Goal: Transaction & Acquisition: Purchase product/service

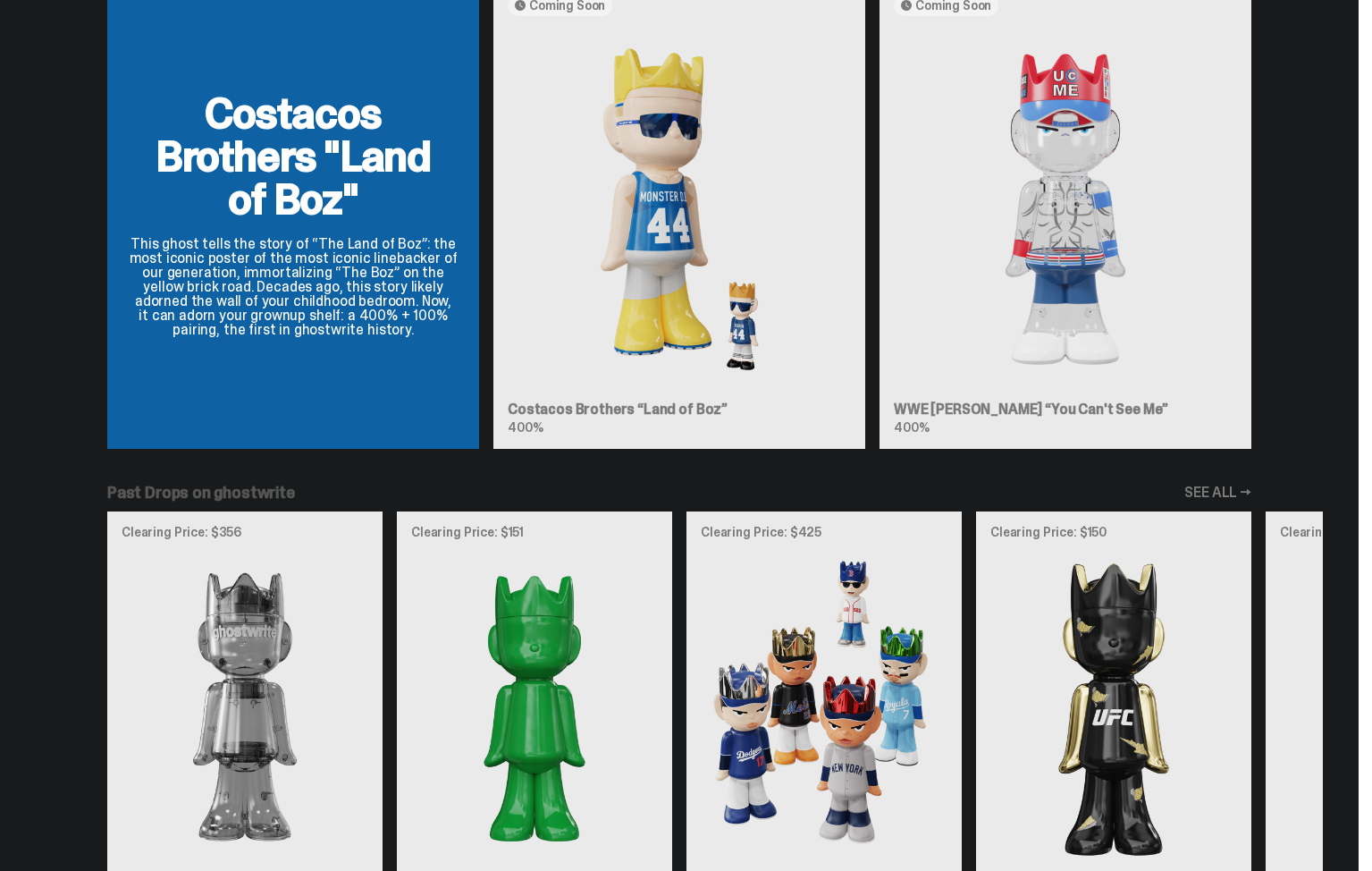
scroll to position [1627, 0]
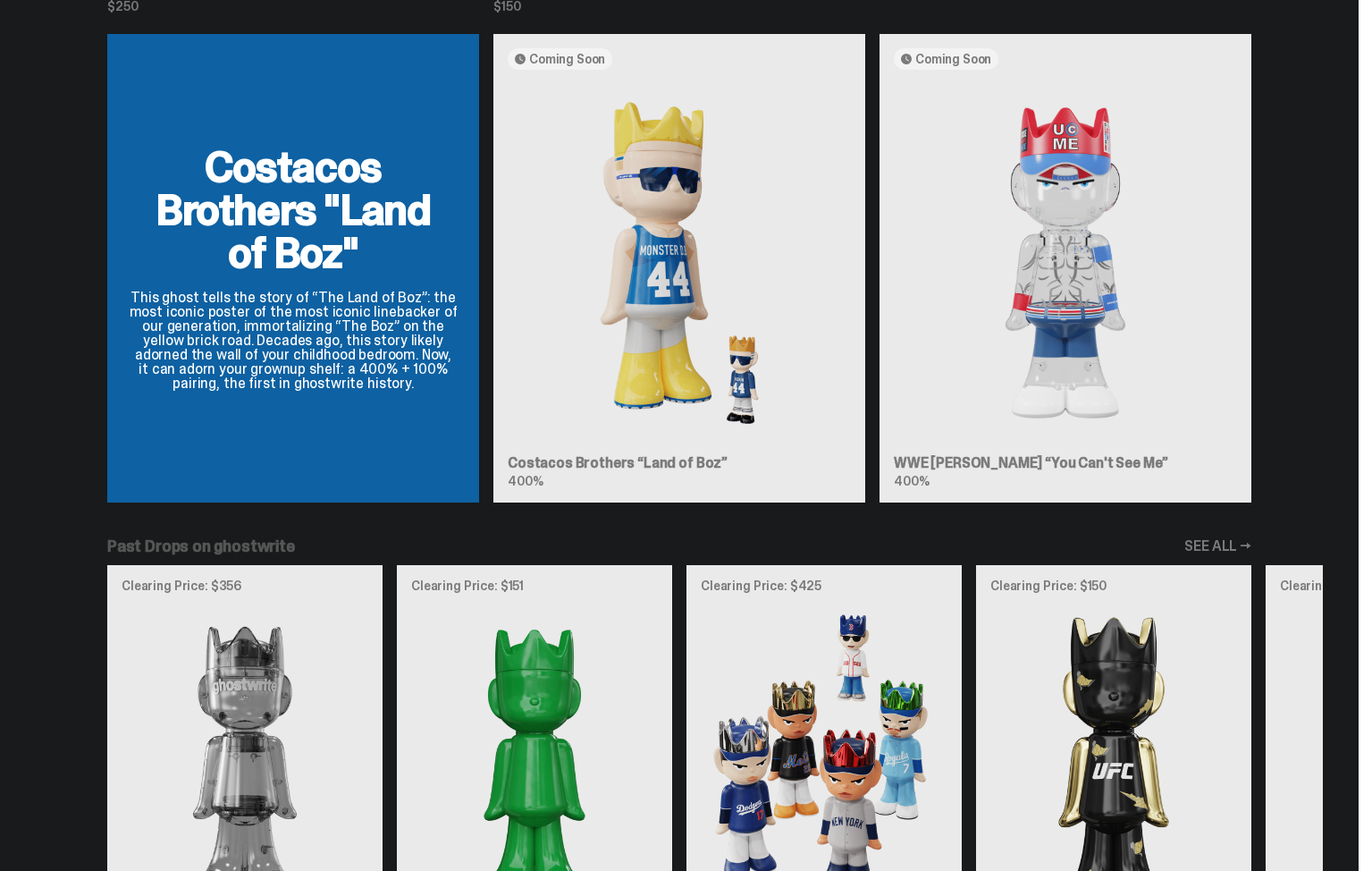
click at [1074, 279] on div "Costacos Brothers "Land of Boz" This ghost tells the story of “The Land of Boz”…" at bounding box center [679, 275] width 1287 height 483
click at [1019, 464] on div "Costacos Brothers "Land of Boz" This ghost tells the story of “The Land of Boz”…" at bounding box center [679, 275] width 1287 height 483
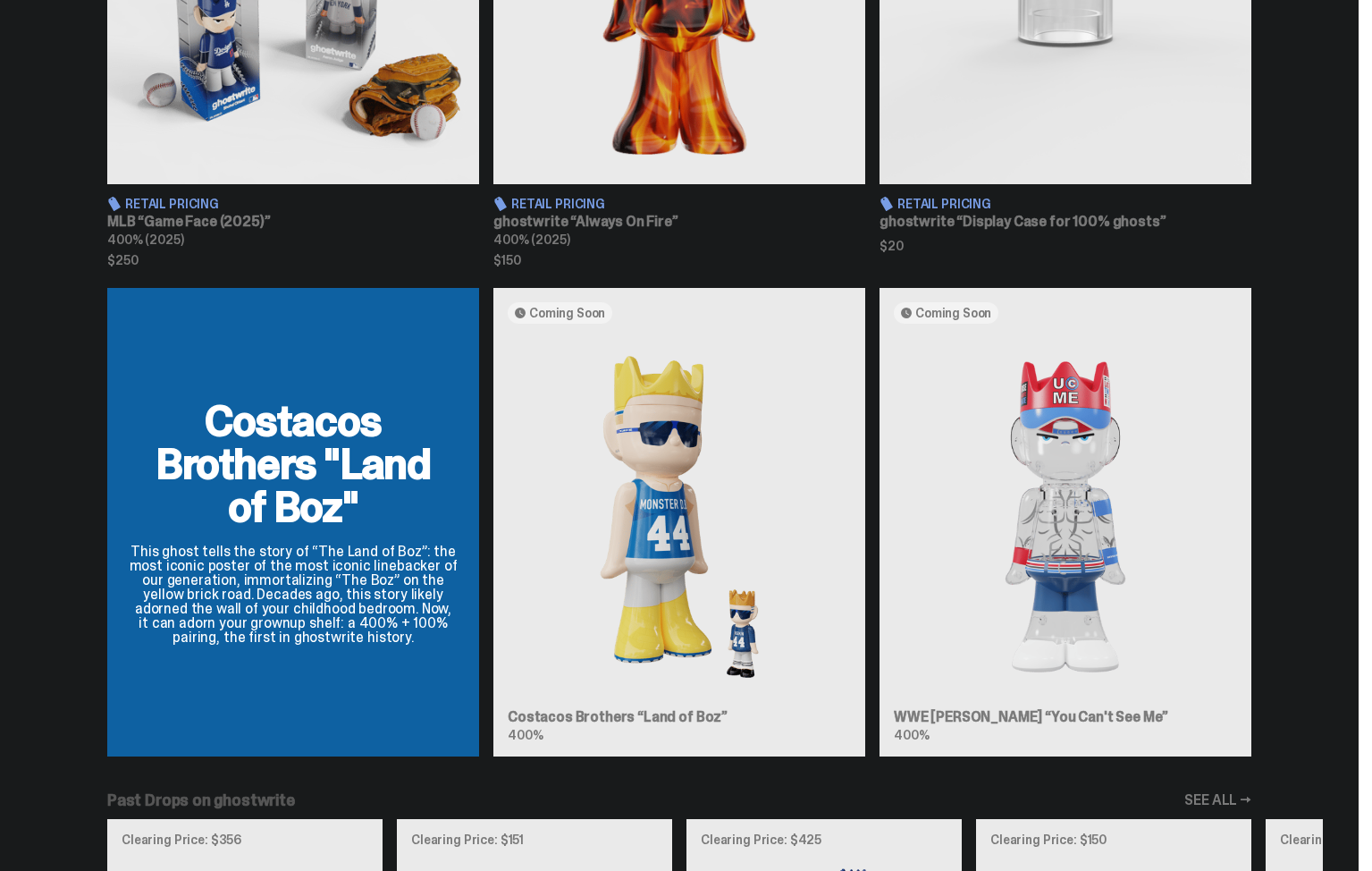
scroll to position [1369, 0]
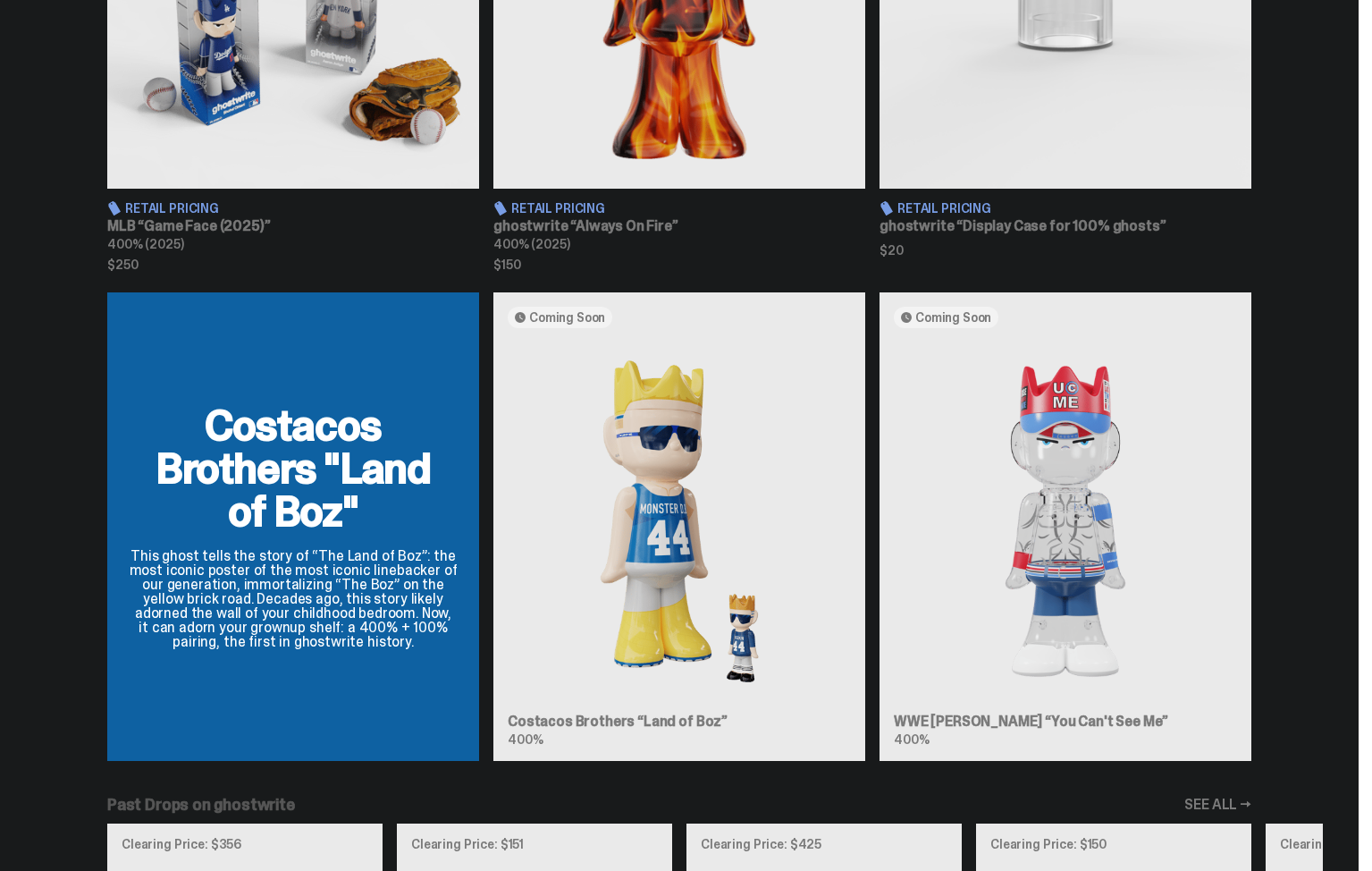
click at [1051, 407] on div "Costacos Brothers "Land of Boz" This ghost tells the story of “The Land of Boz”…" at bounding box center [679, 534] width 1287 height 483
click at [1039, 726] on div "Costacos Brothers "Land of Boz" This ghost tells the story of “The Land of Boz”…" at bounding box center [679, 534] width 1287 height 483
click at [1041, 651] on div "Costacos Brothers "Land of Boz" This ghost tells the story of “The Land of Boz”…" at bounding box center [679, 534] width 1287 height 483
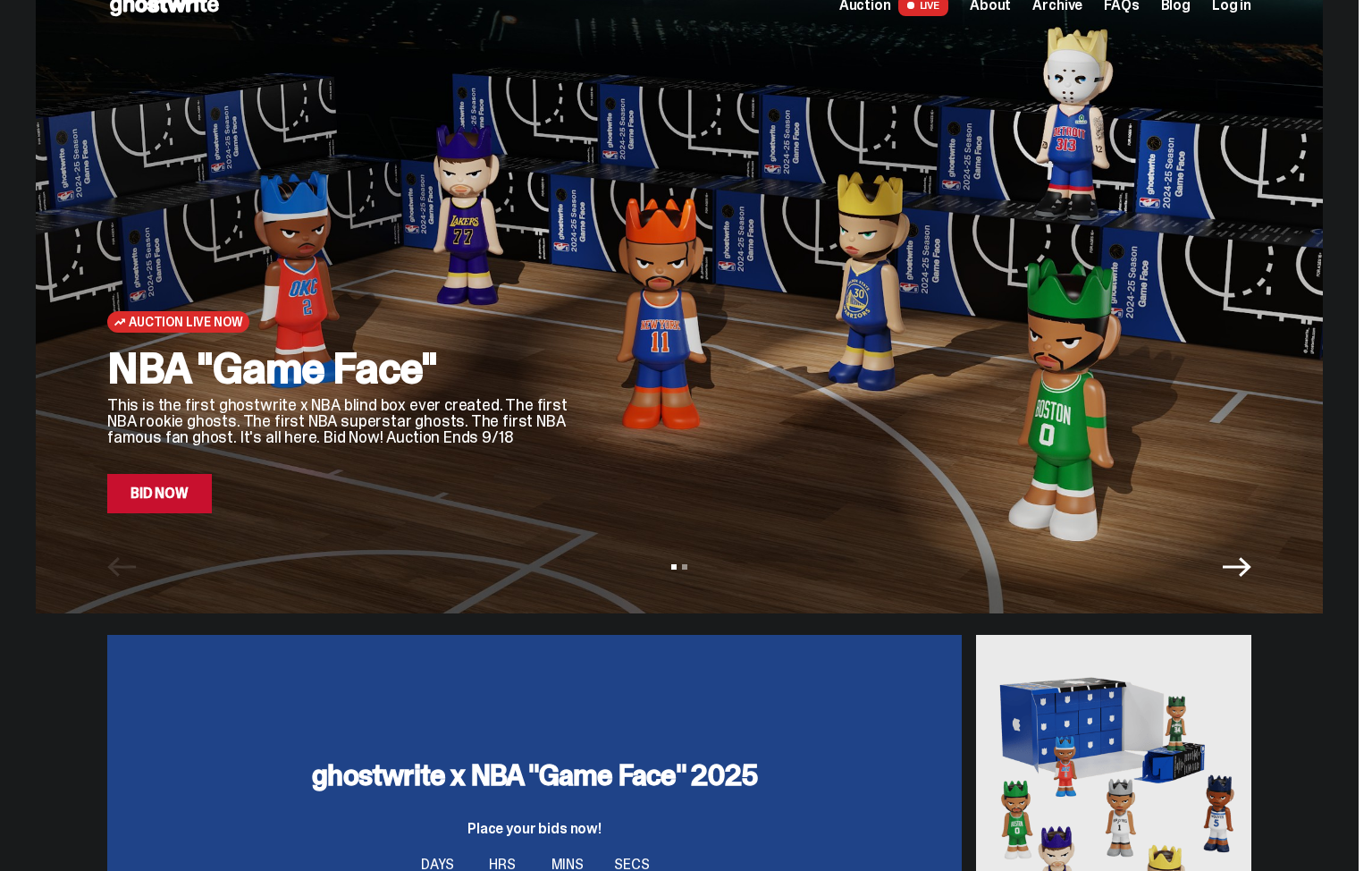
scroll to position [0, 0]
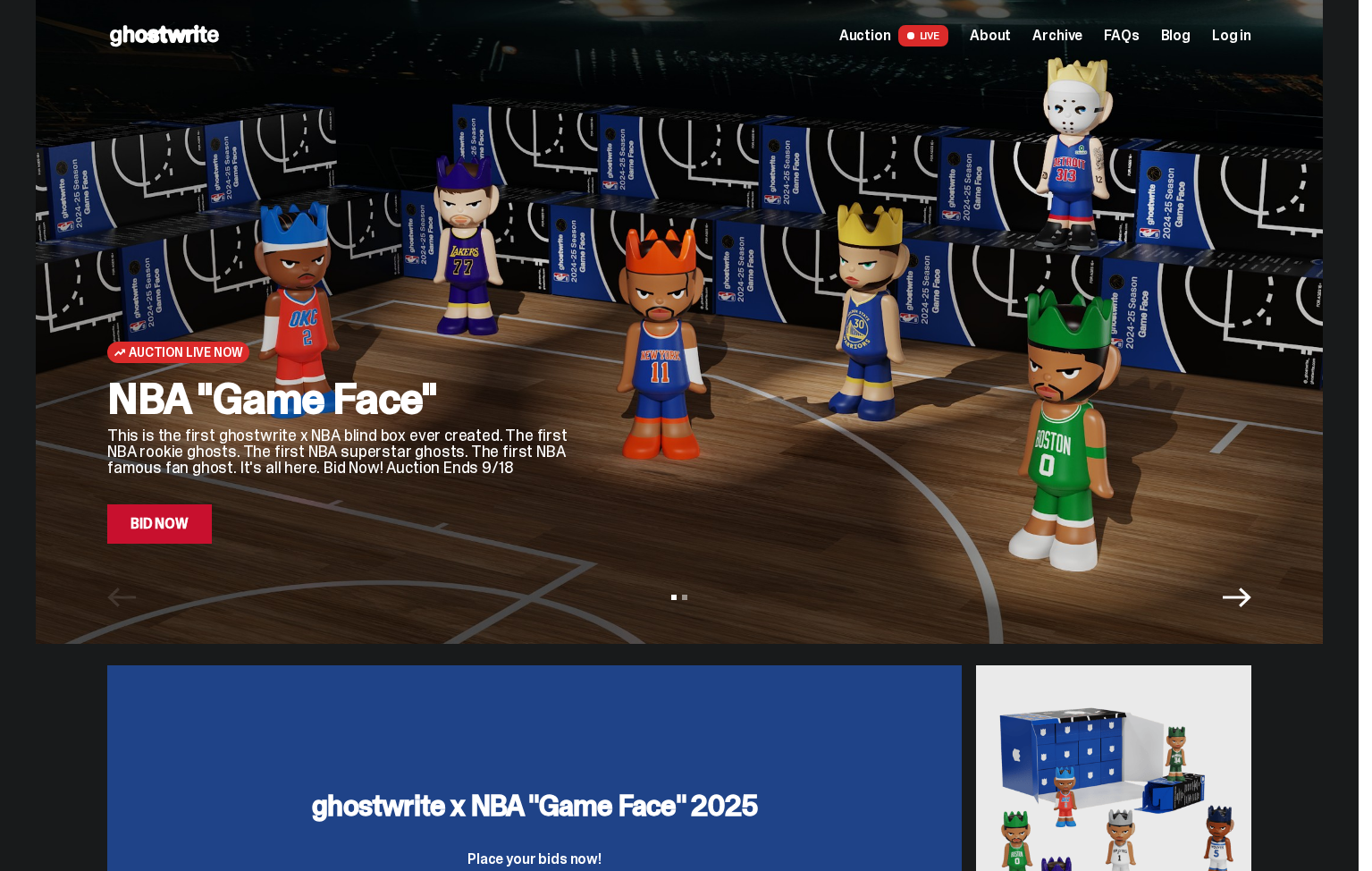
click at [907, 33] on link "Auction LIVE" at bounding box center [894, 36] width 109 height 21
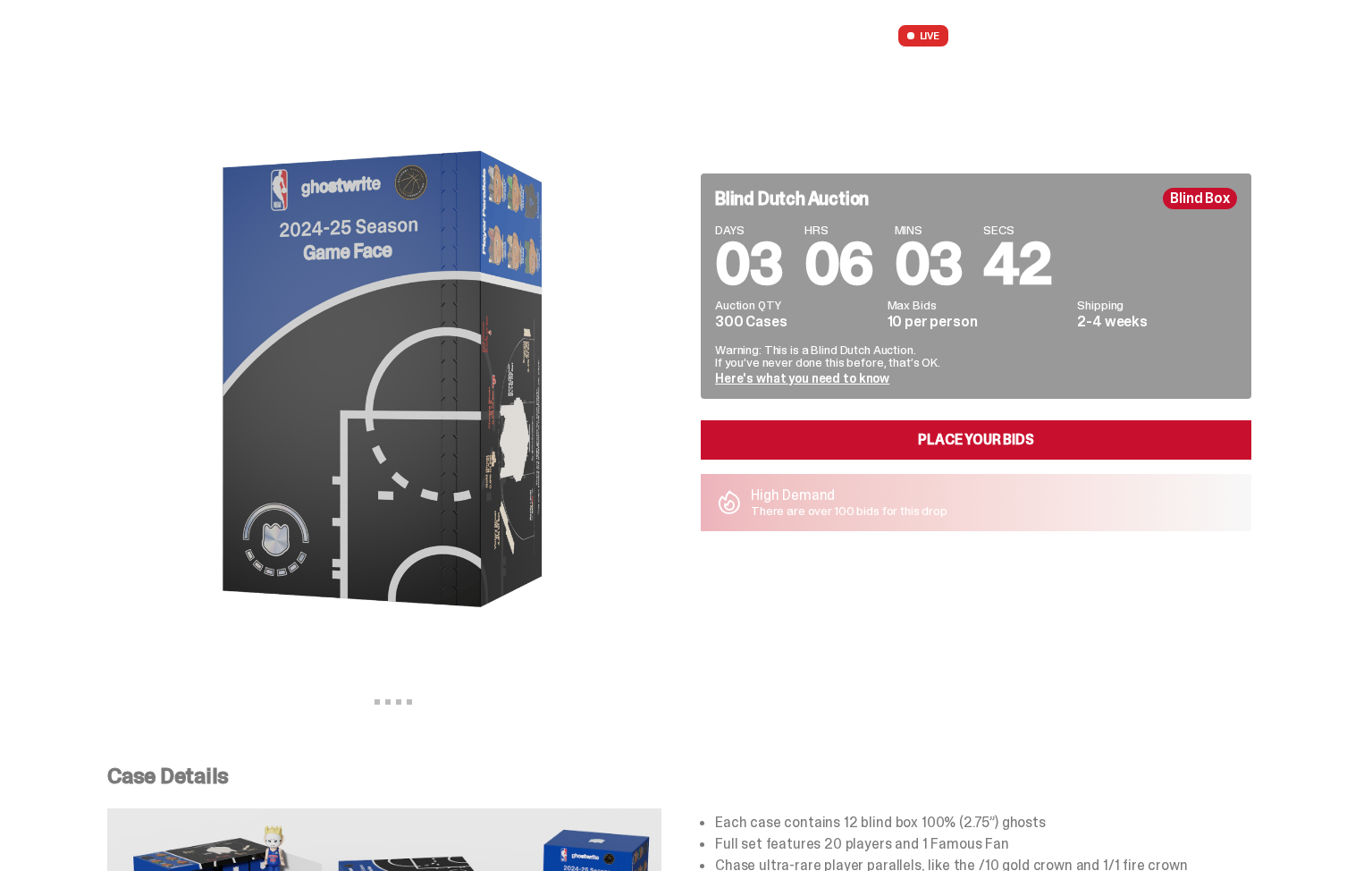
click at [508, 413] on img at bounding box center [388, 379] width 492 height 615
click at [453, 404] on img at bounding box center [388, 379] width 492 height 615
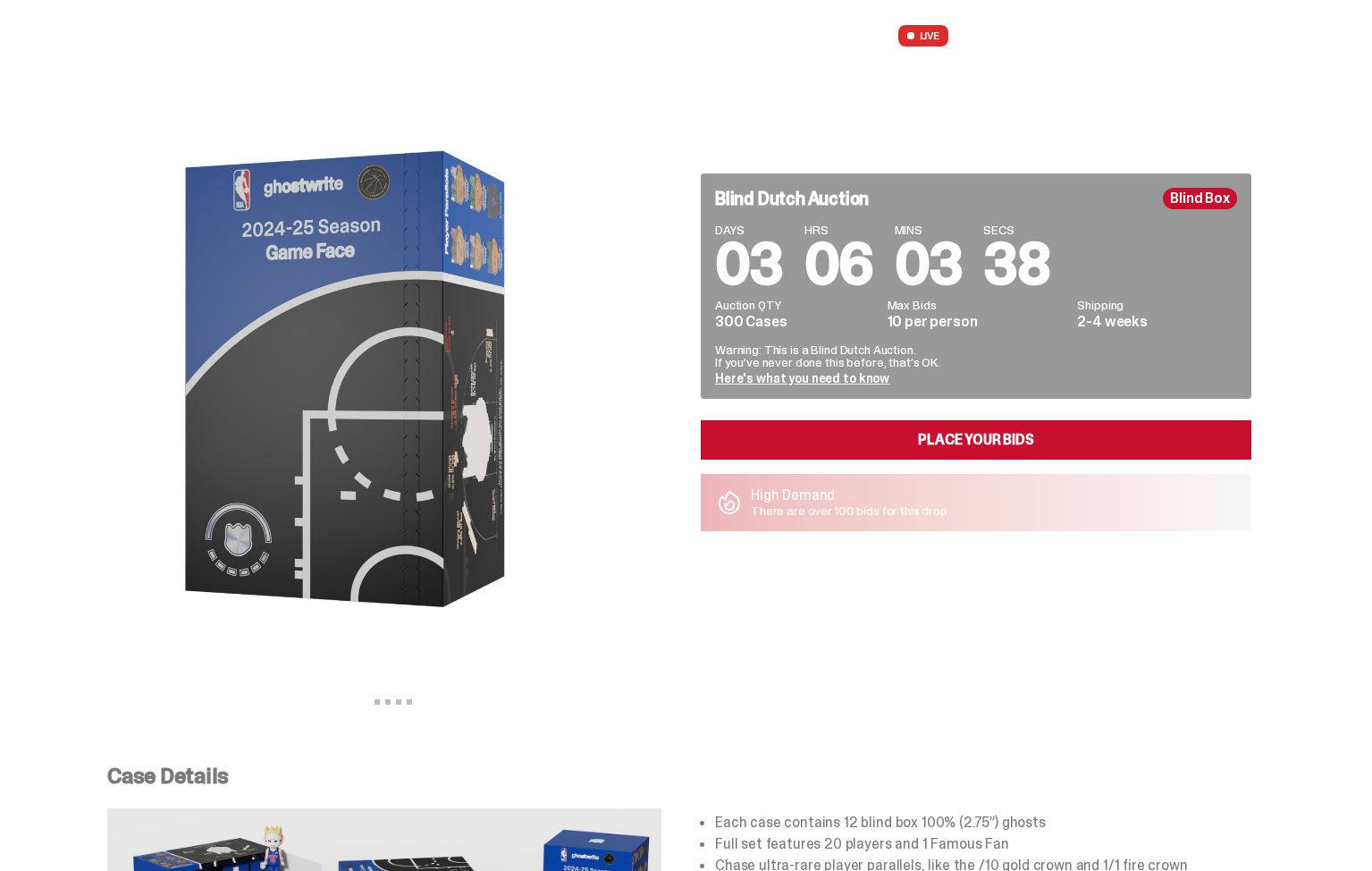
click at [115, 444] on img at bounding box center [351, 379] width 492 height 615
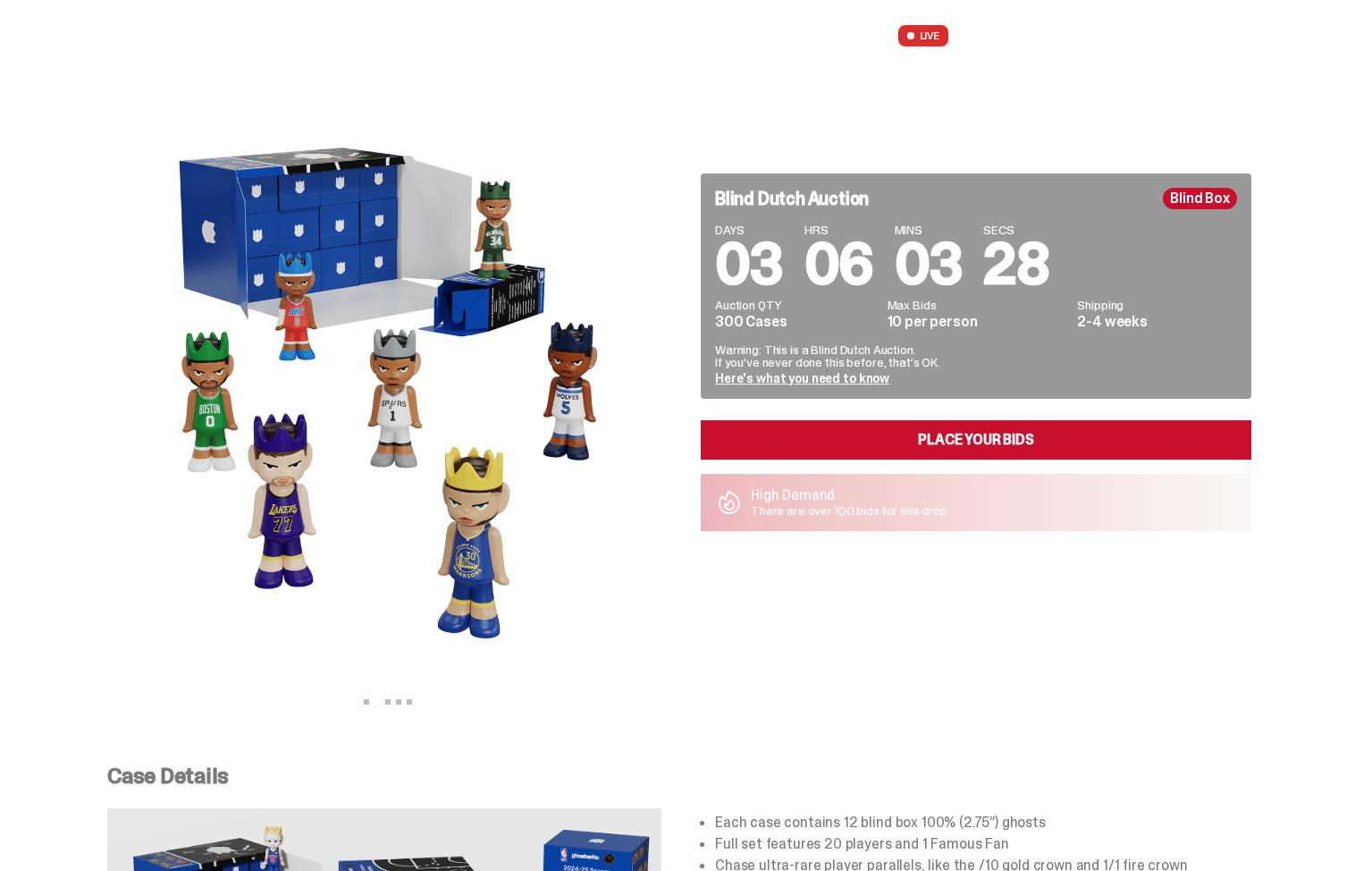
click at [288, 413] on img at bounding box center [383, 379] width 492 height 615
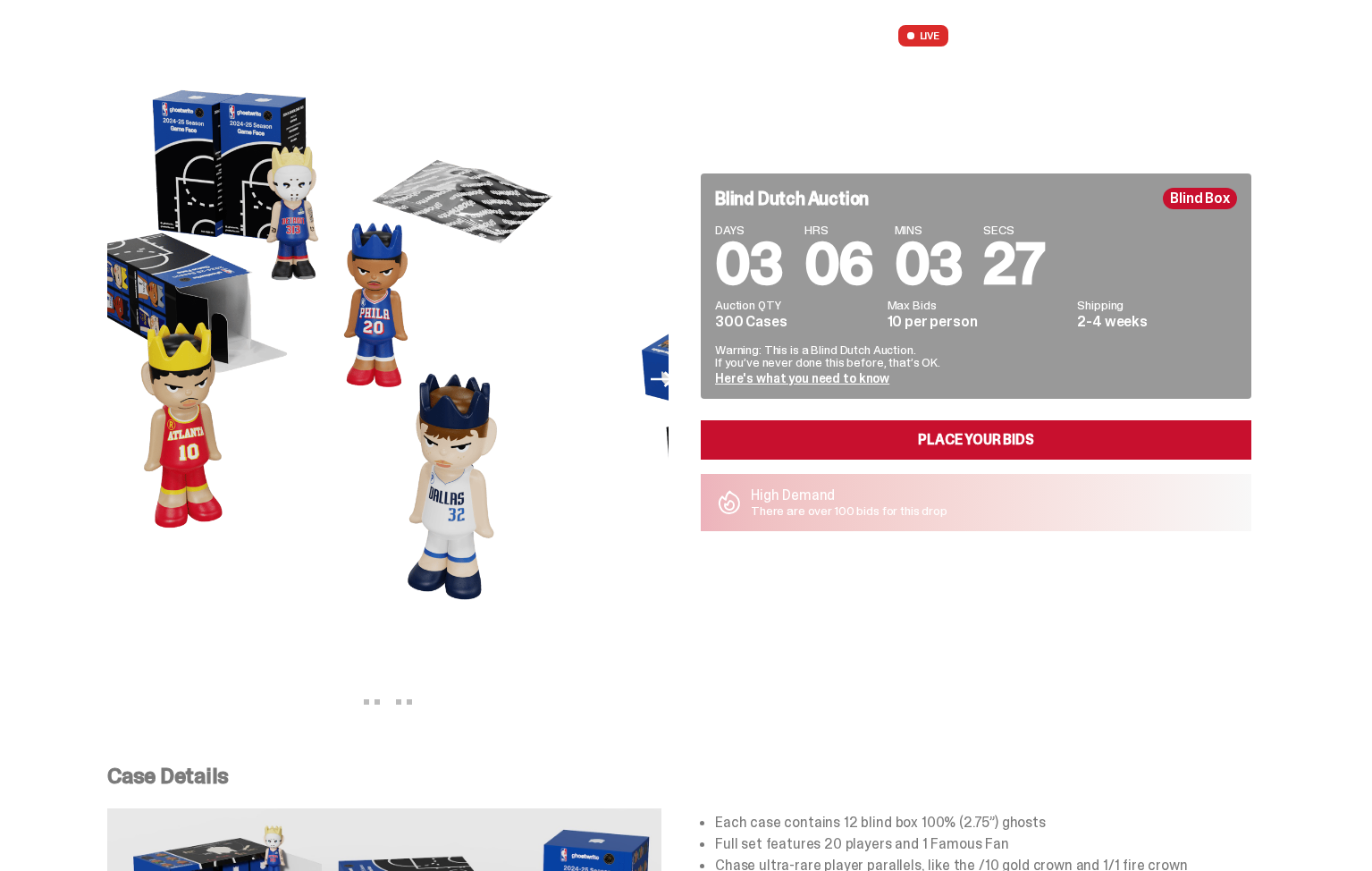
click at [293, 400] on img at bounding box center [320, 379] width 492 height 615
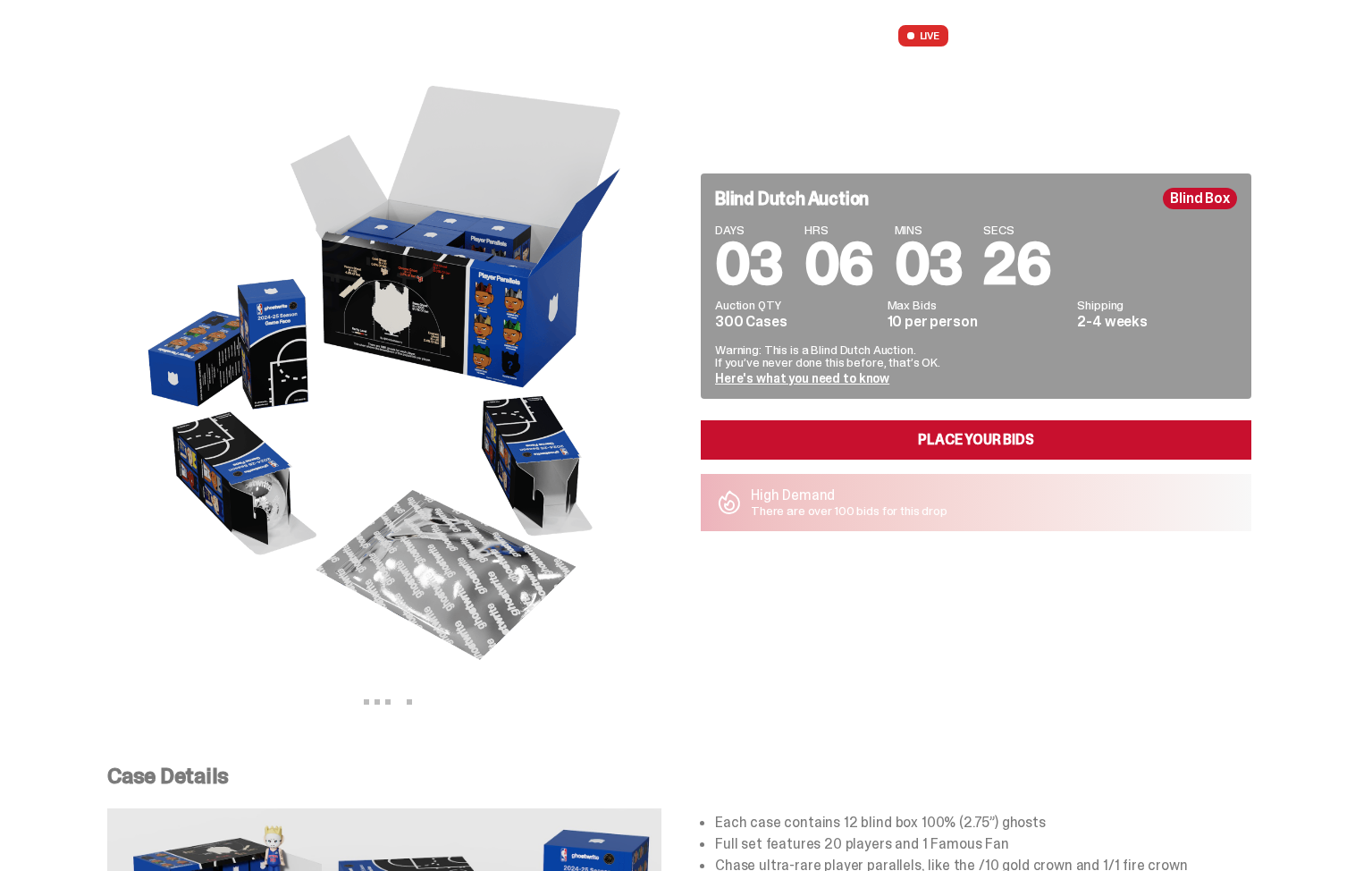
drag, startPoint x: 310, startPoint y: 465, endPoint x: 402, endPoint y: 400, distance: 112.6
click at [402, 400] on img at bounding box center [388, 379] width 492 height 615
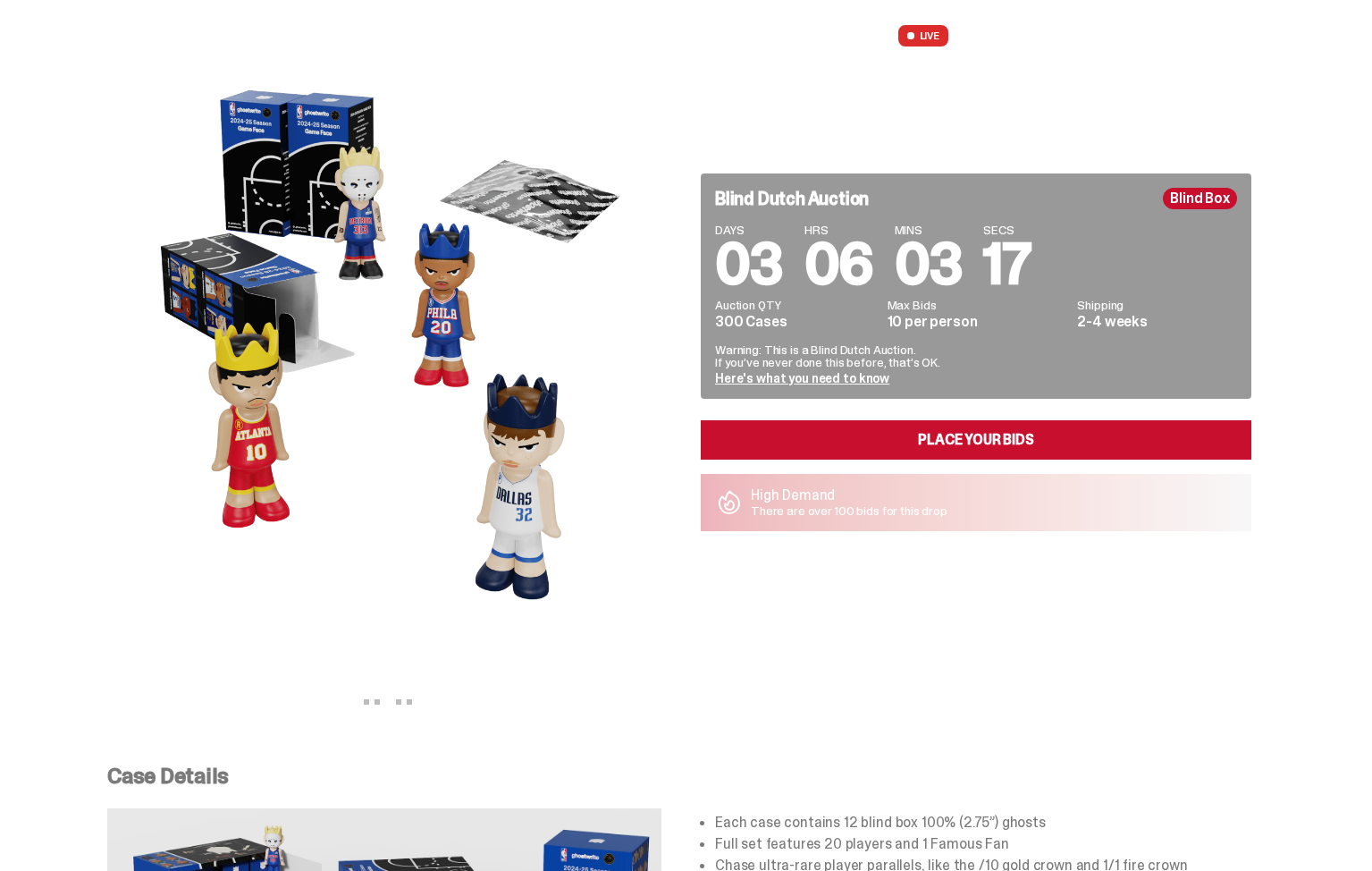
click at [317, 364] on img at bounding box center [388, 379] width 492 height 615
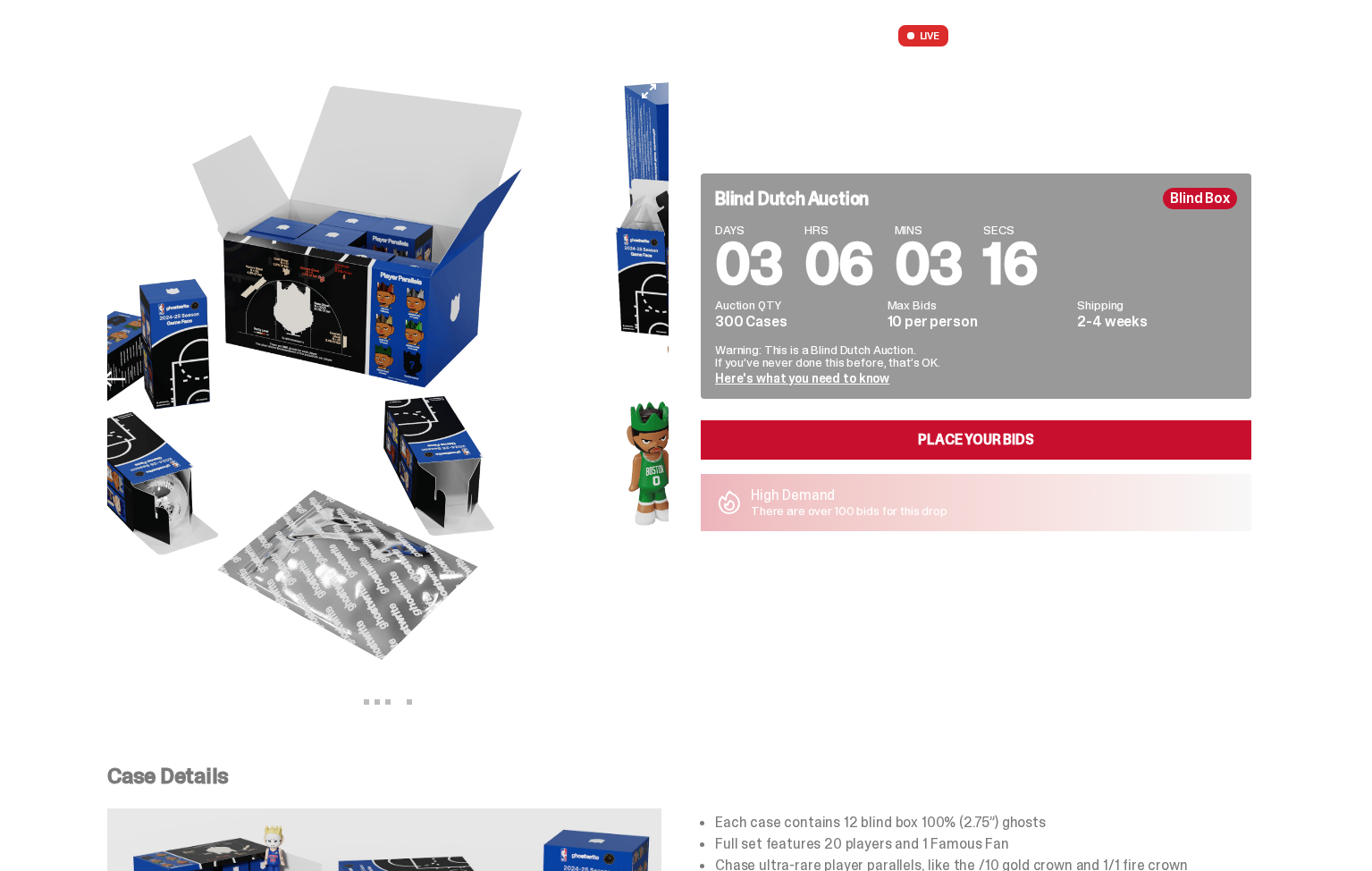
click at [353, 382] on img at bounding box center [290, 379] width 492 height 615
